Goal: Entertainment & Leisure: Consume media (video, audio)

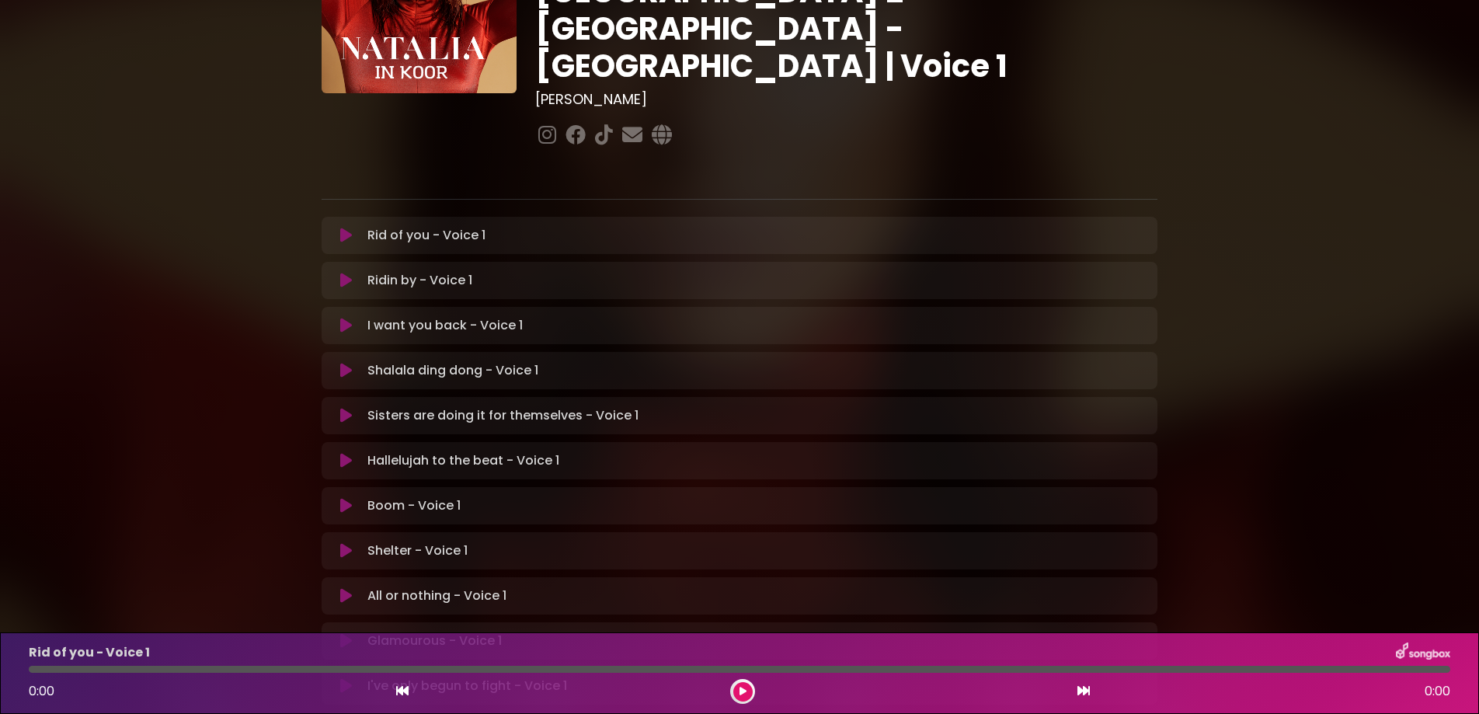
scroll to position [294, 0]
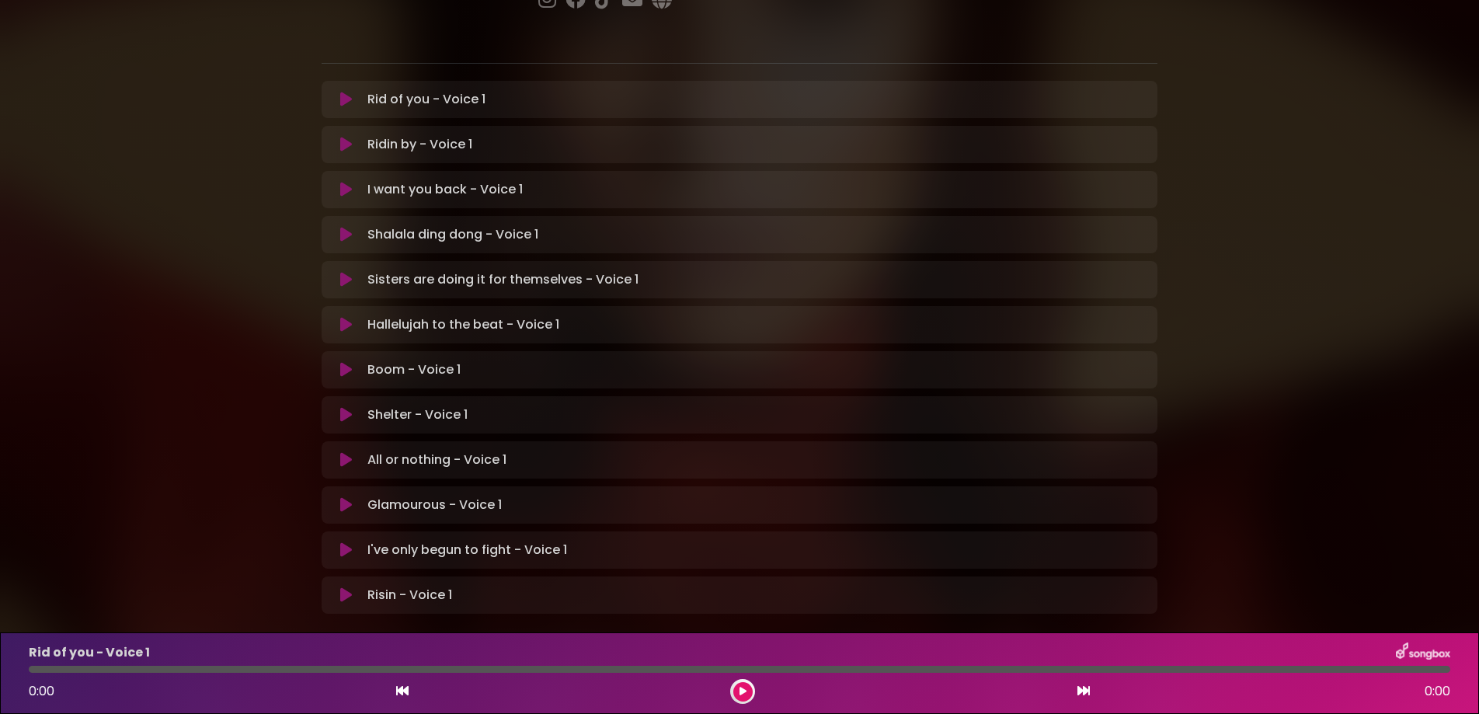
click at [340, 497] on icon at bounding box center [346, 505] width 12 height 16
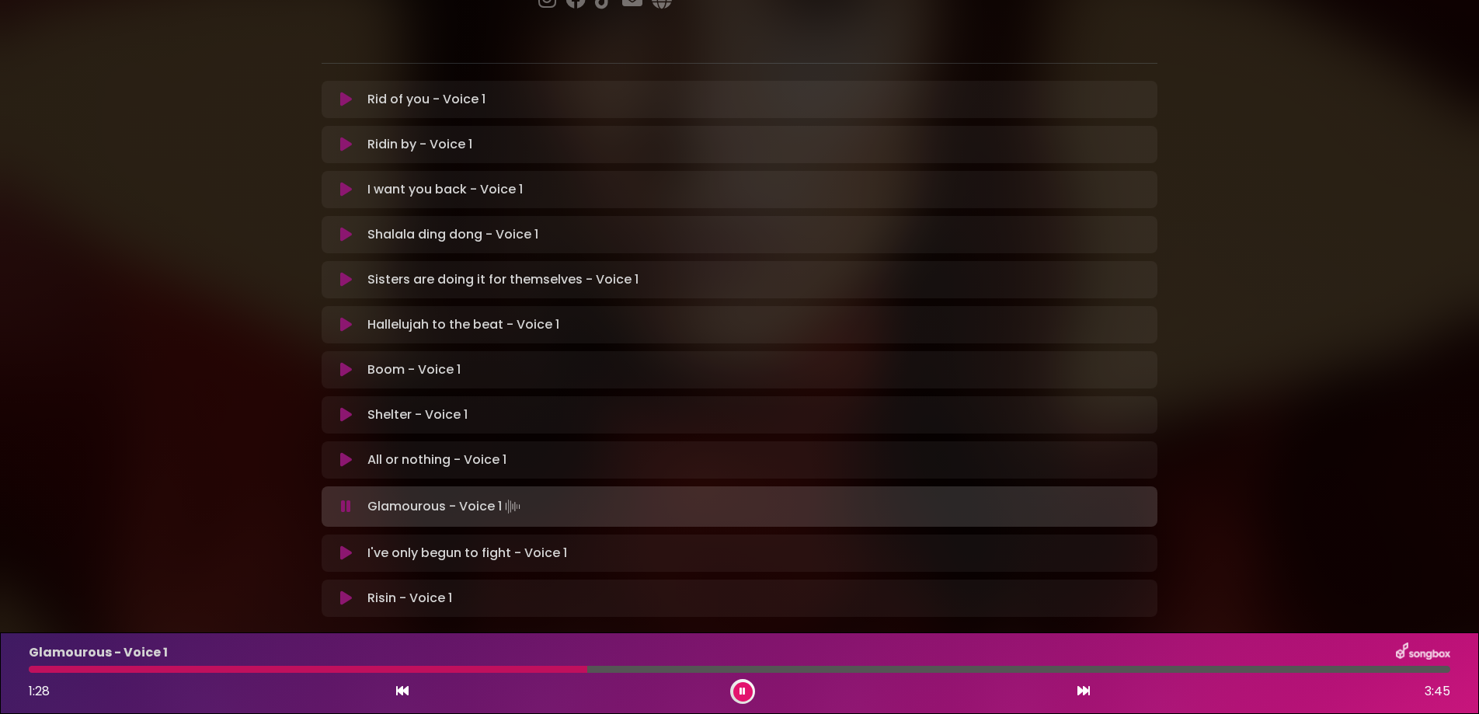
click at [739, 687] on button at bounding box center [742, 691] width 19 height 19
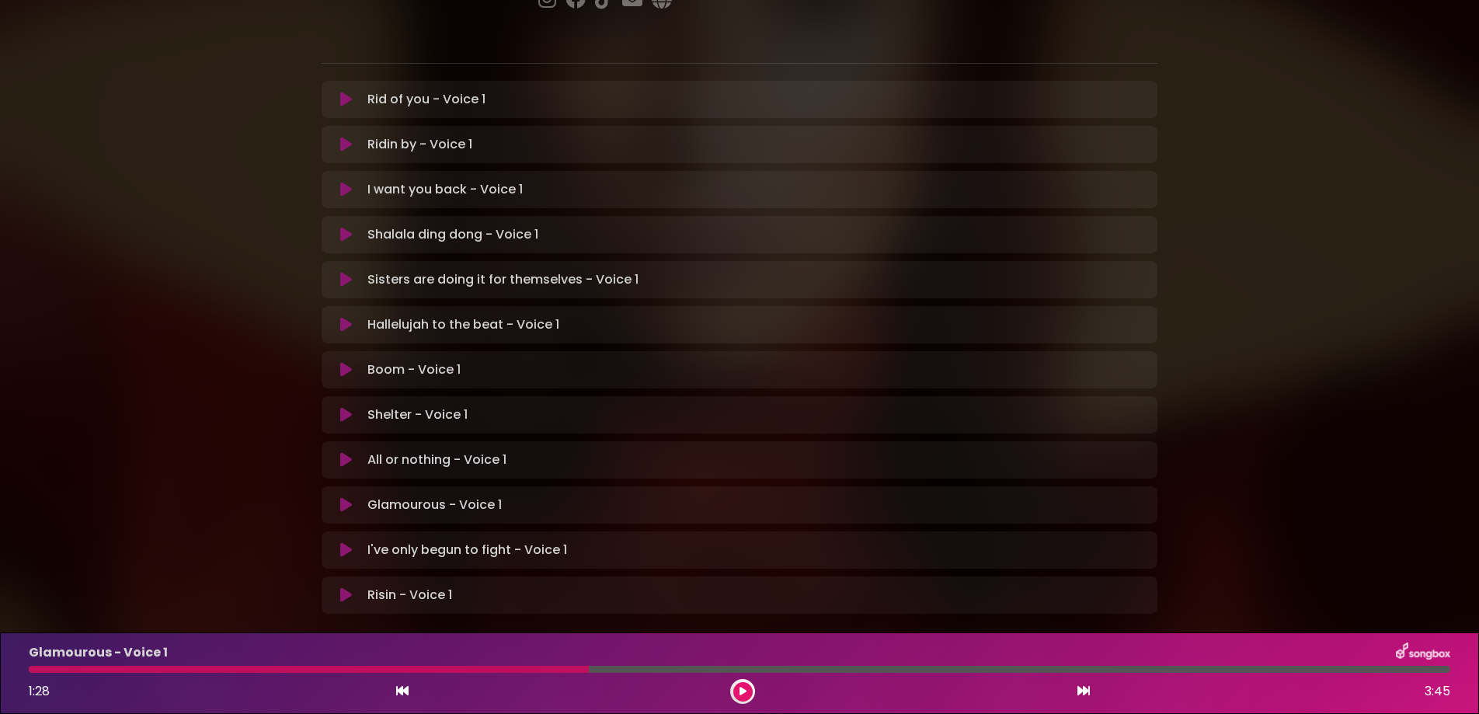
click at [507, 669] on div at bounding box center [309, 669] width 560 height 7
click at [742, 686] on button at bounding box center [742, 691] width 19 height 19
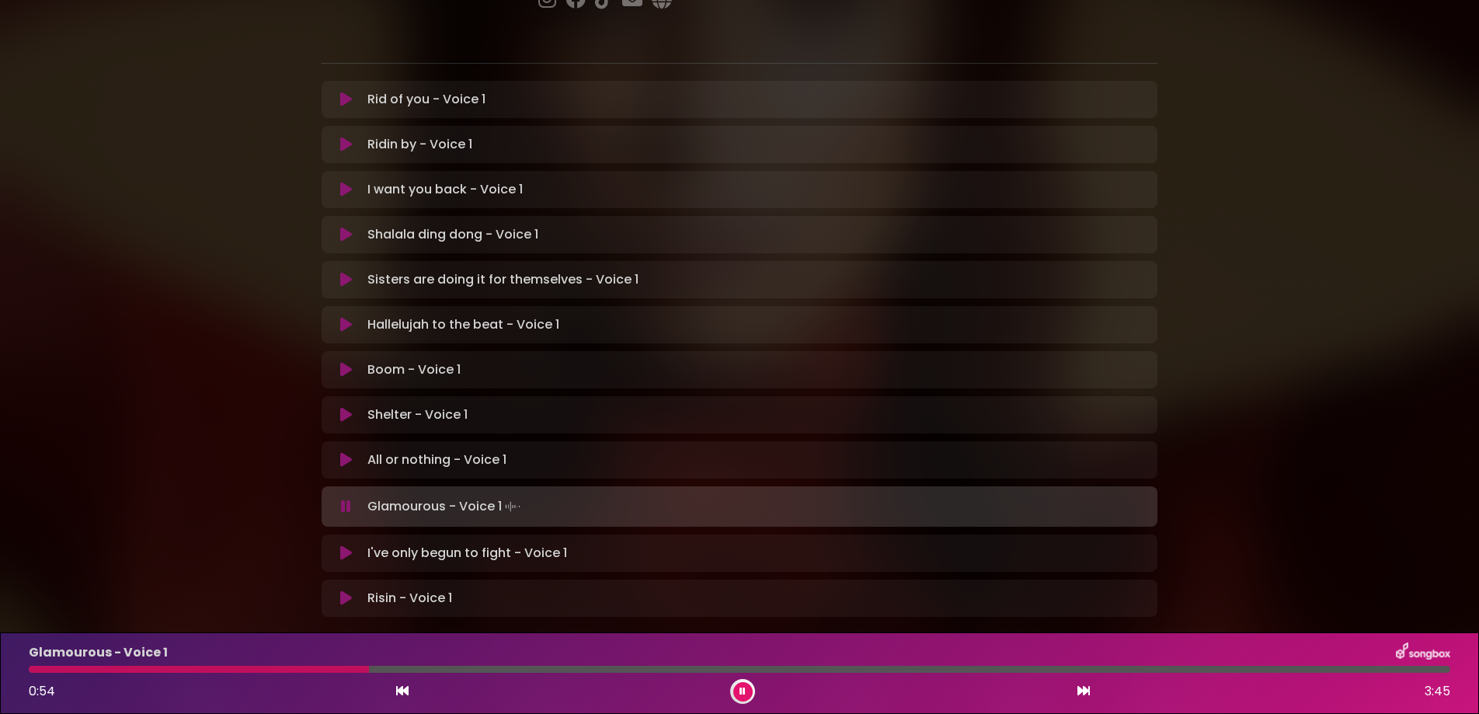
drag, startPoint x: 502, startPoint y: 666, endPoint x: 369, endPoint y: 680, distance: 133.6
click at [369, 673] on div at bounding box center [739, 669] width 1421 height 7
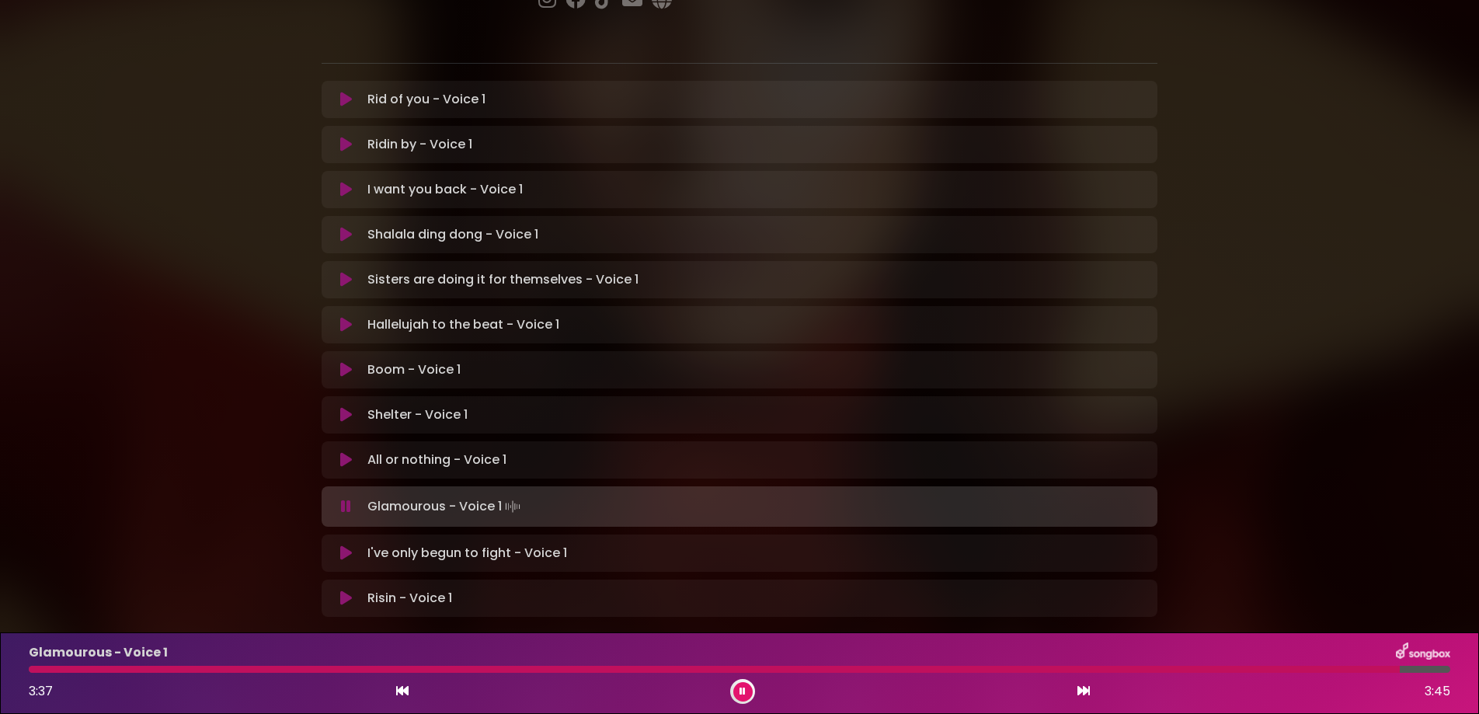
click at [1441, 663] on div "Glamourous - Voice 1 3:37 3:45" at bounding box center [739, 672] width 1440 height 61
click at [1444, 669] on div at bounding box center [739, 669] width 1421 height 7
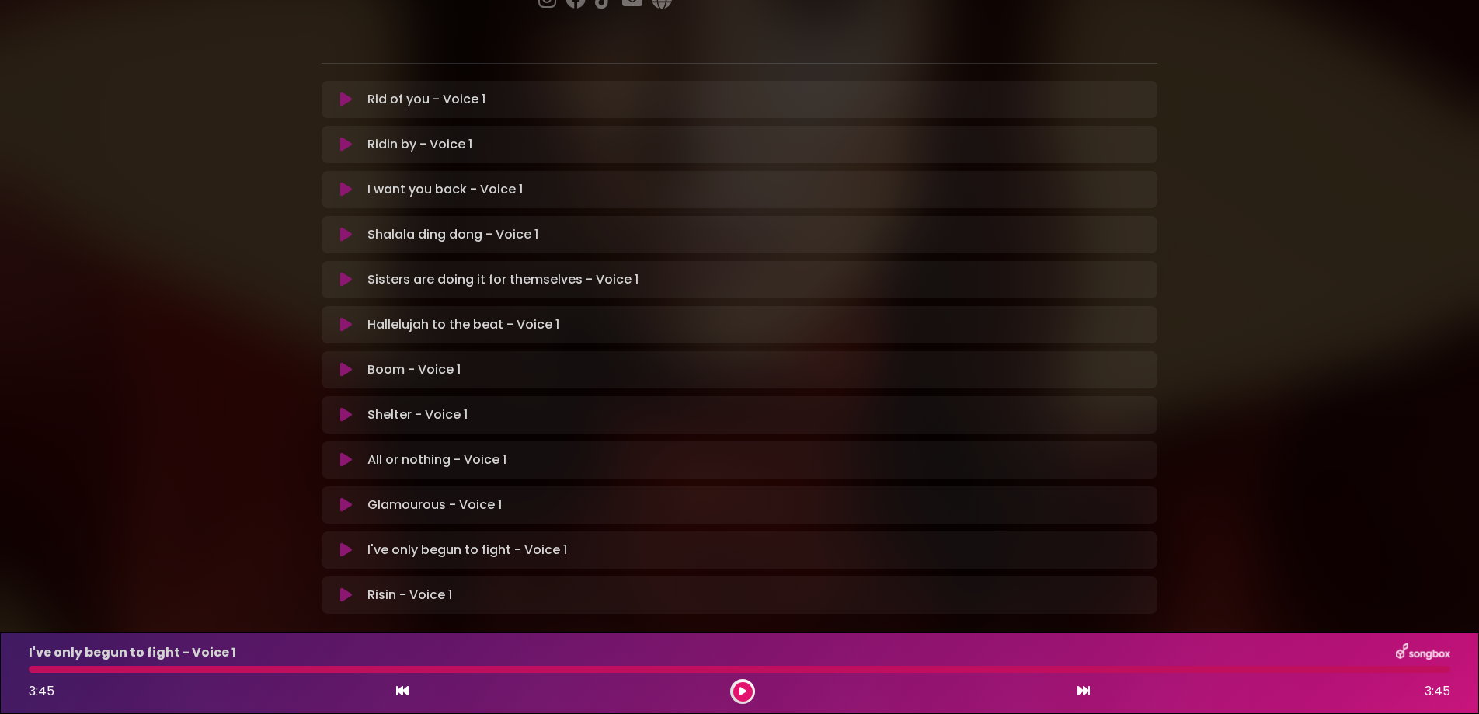
click at [340, 497] on icon at bounding box center [346, 505] width 12 height 16
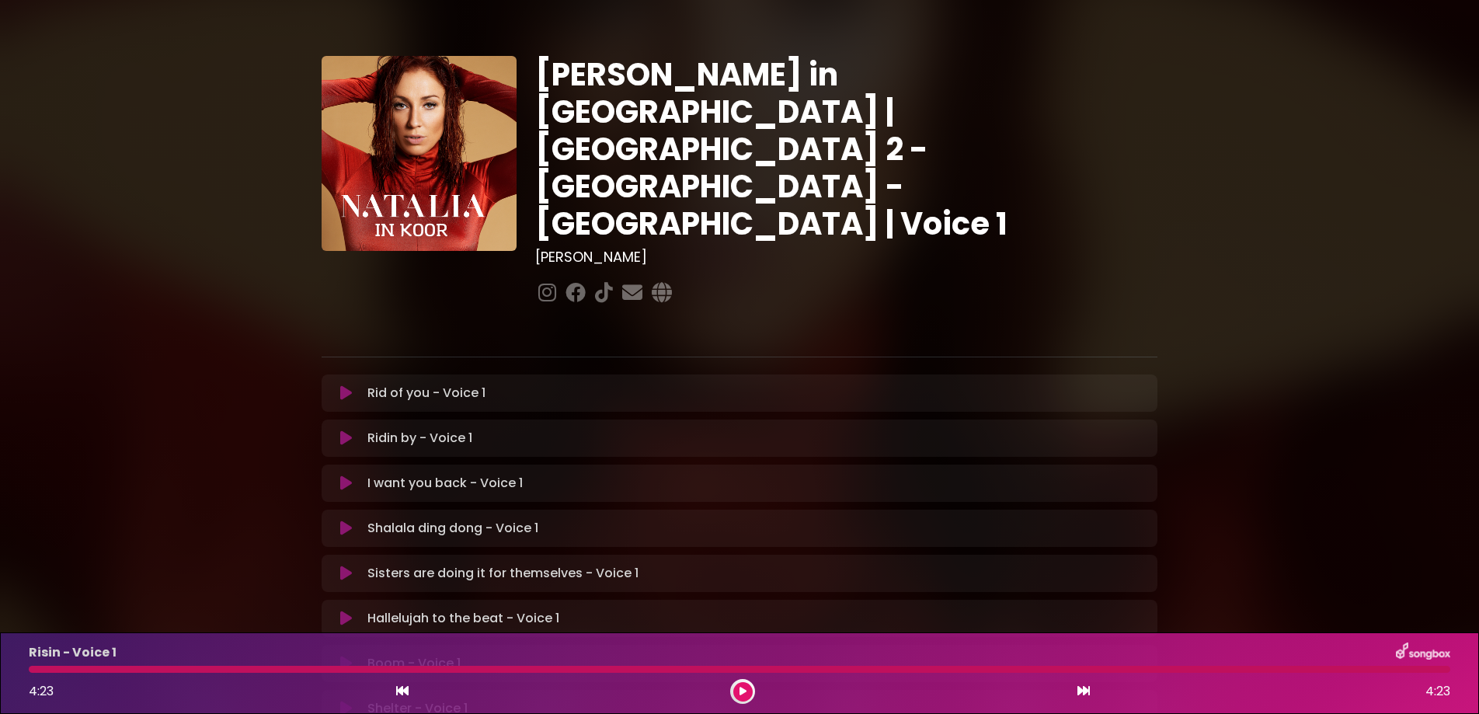
click at [340, 385] on icon at bounding box center [346, 393] width 12 height 16
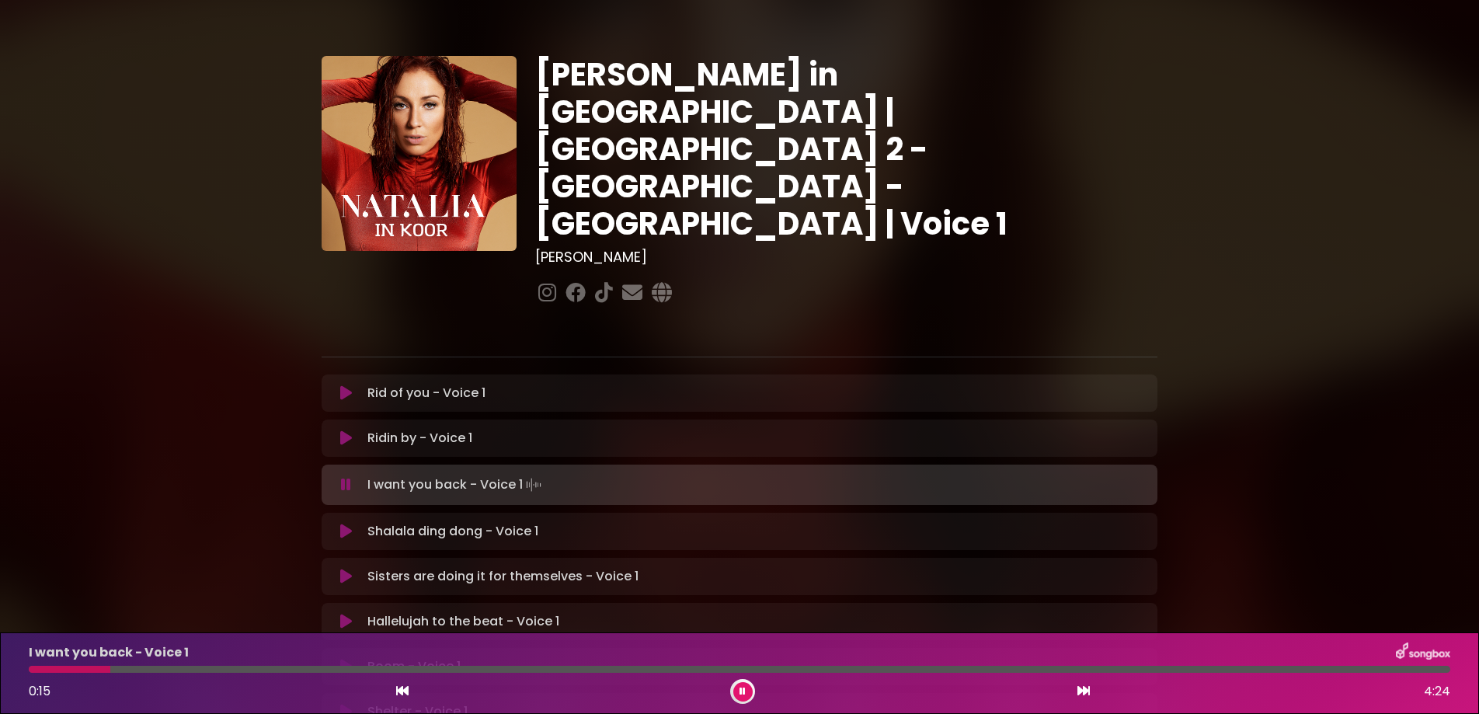
click at [232, 669] on div at bounding box center [739, 669] width 1421 height 7
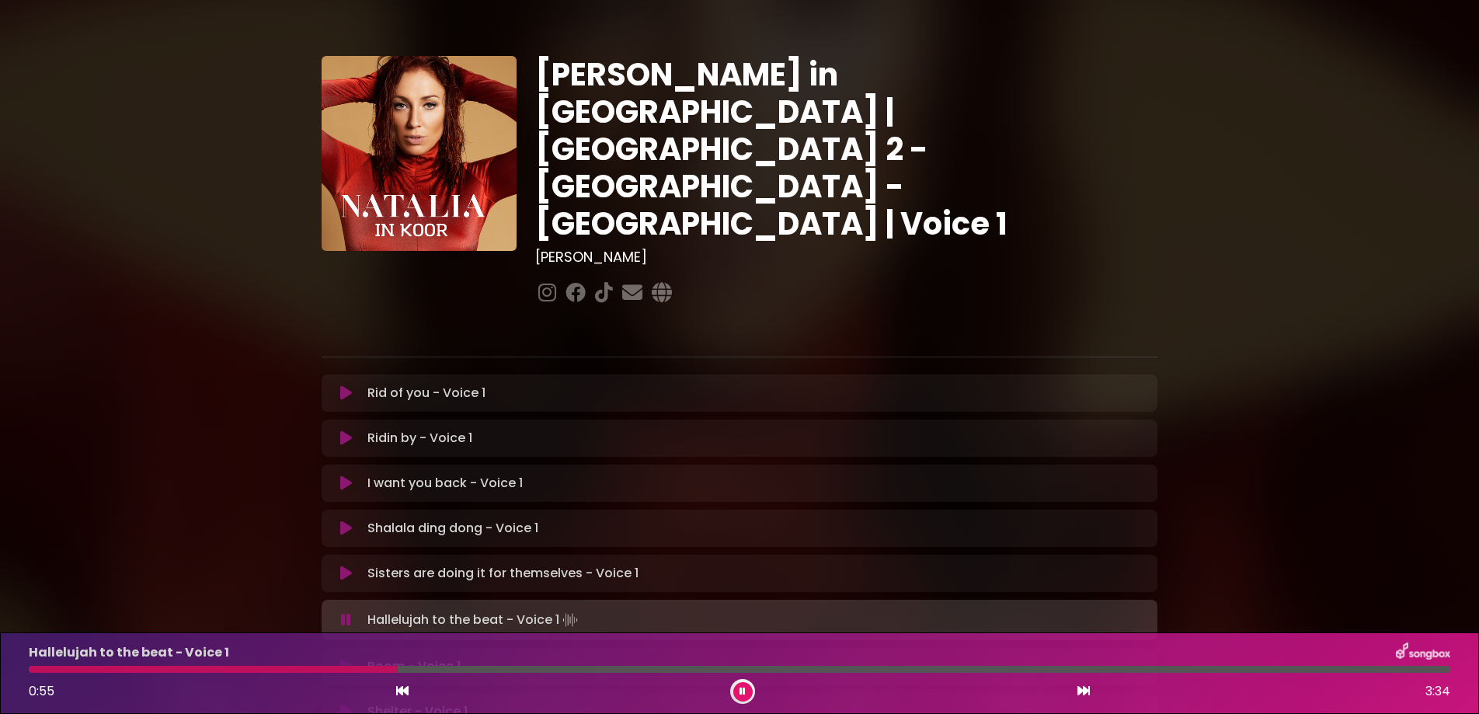
click at [340, 659] on icon at bounding box center [346, 667] width 12 height 16
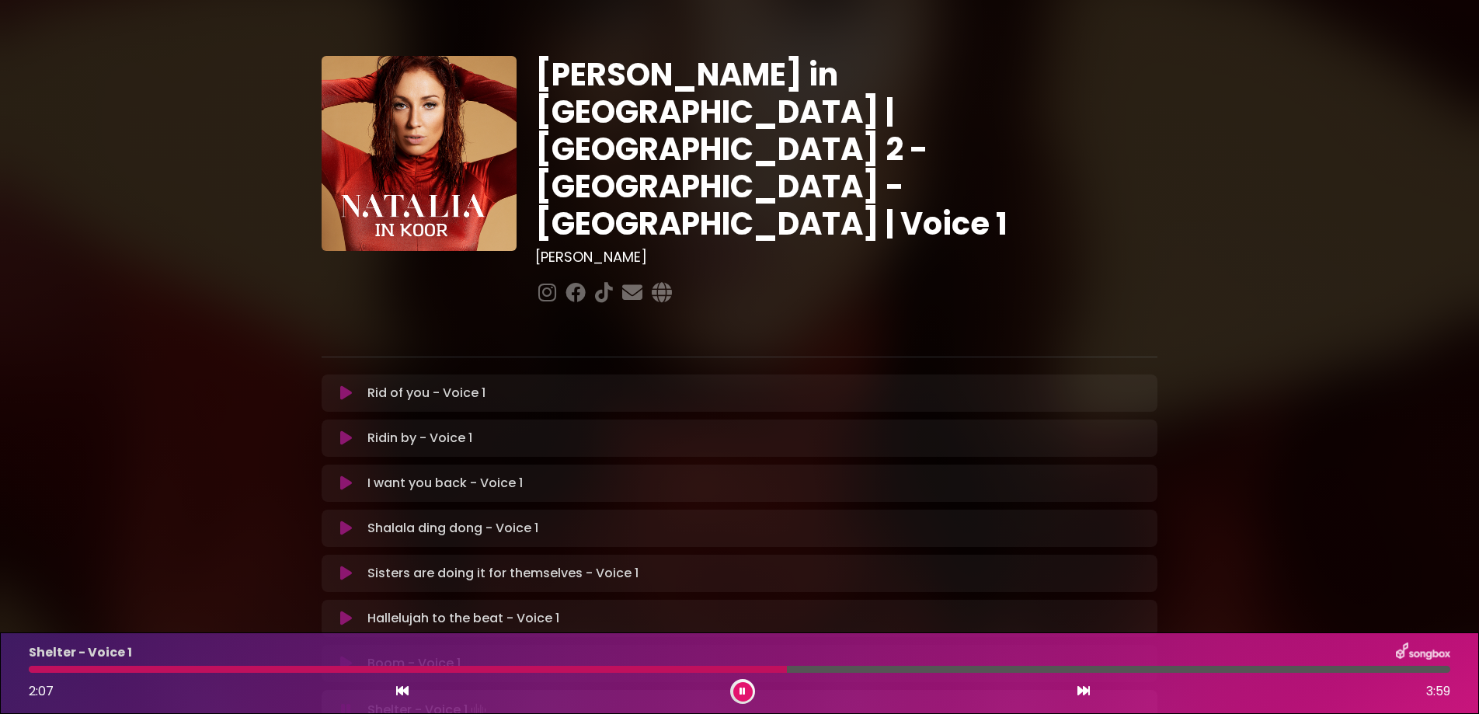
click at [737, 690] on button at bounding box center [742, 691] width 19 height 19
